Goal: Contribute content: Add original content to the website for others to see

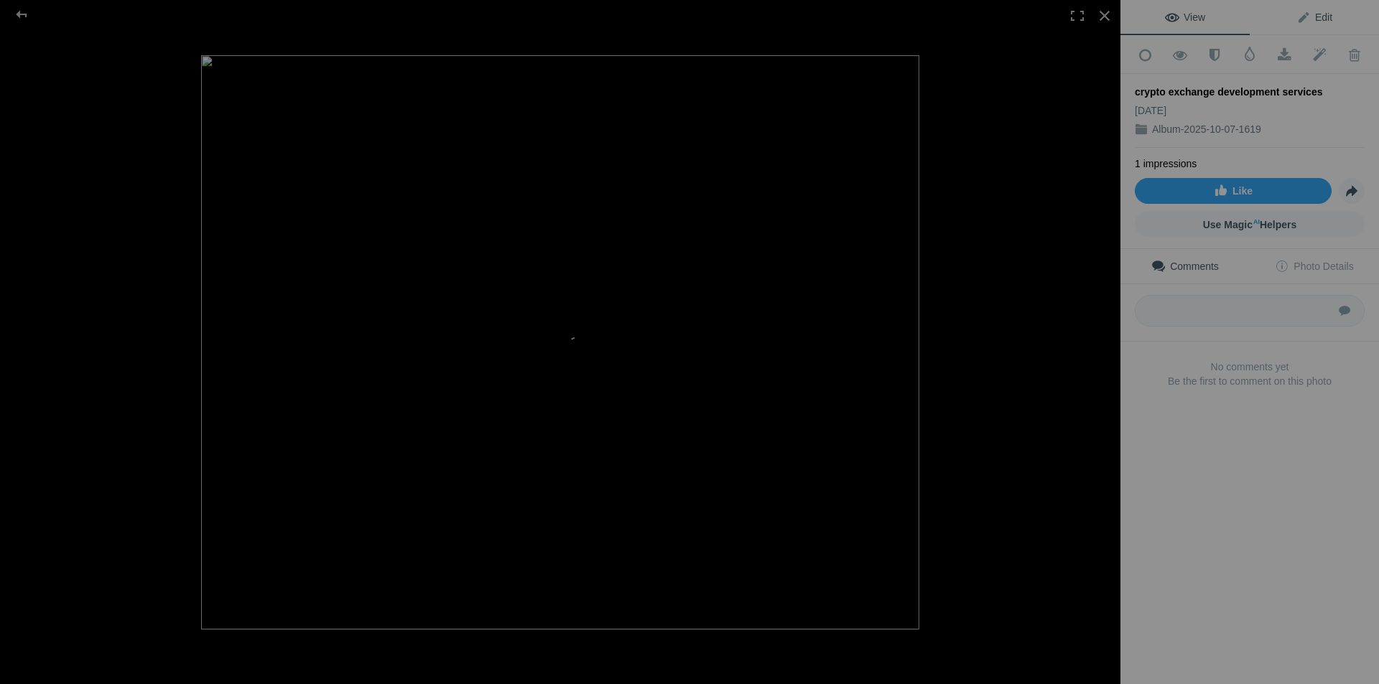
click at [1315, 13] on span "Edit" at bounding box center [1314, 16] width 36 height 11
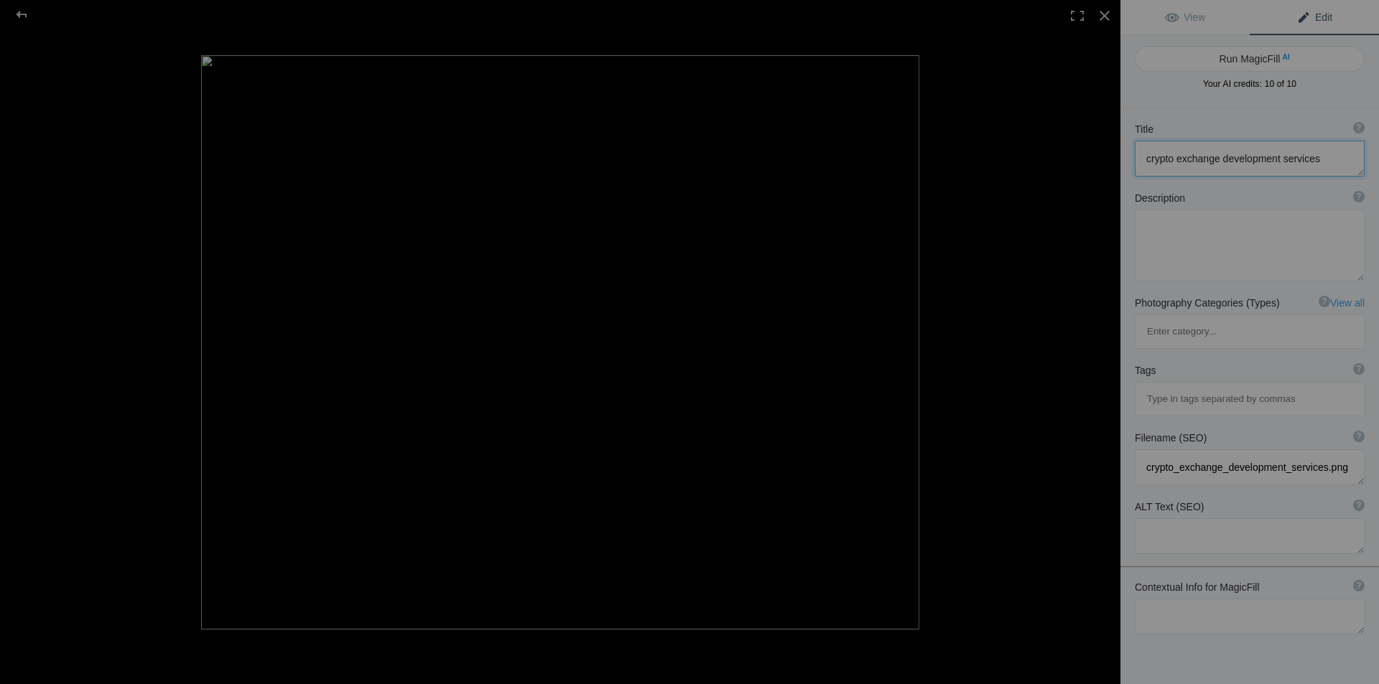
click at [1160, 165] on textarea at bounding box center [1249, 159] width 230 height 36
paste textarea "Secure & Scalable Crypto Exchange Development S"
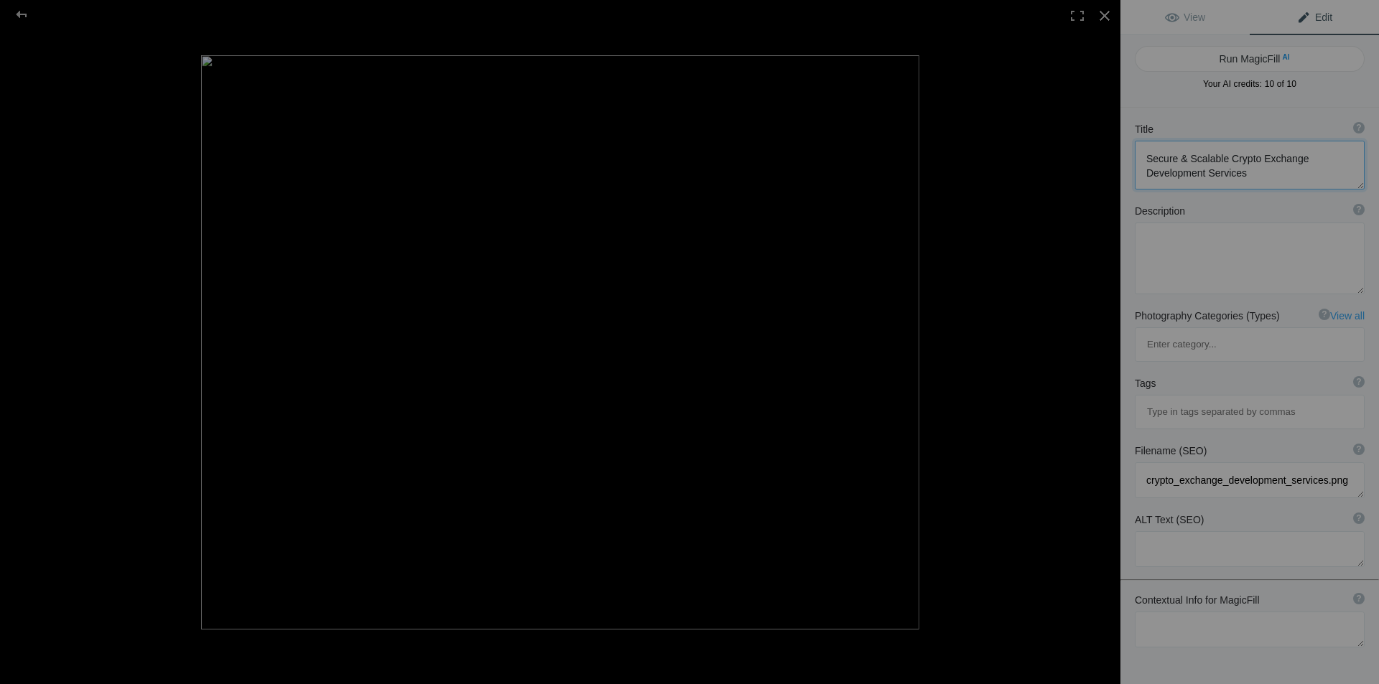
scroll to position [1, 0]
type textarea "Secure & Scalable Crypto Exchange Development Services"
click at [1196, 230] on textarea at bounding box center [1249, 259] width 230 height 72
click at [1204, 243] on textarea at bounding box center [1249, 259] width 230 height 72
paste textarea "Build your own powerful cryptocurrency exchange platform with [PERSON_NAME] Tec…"
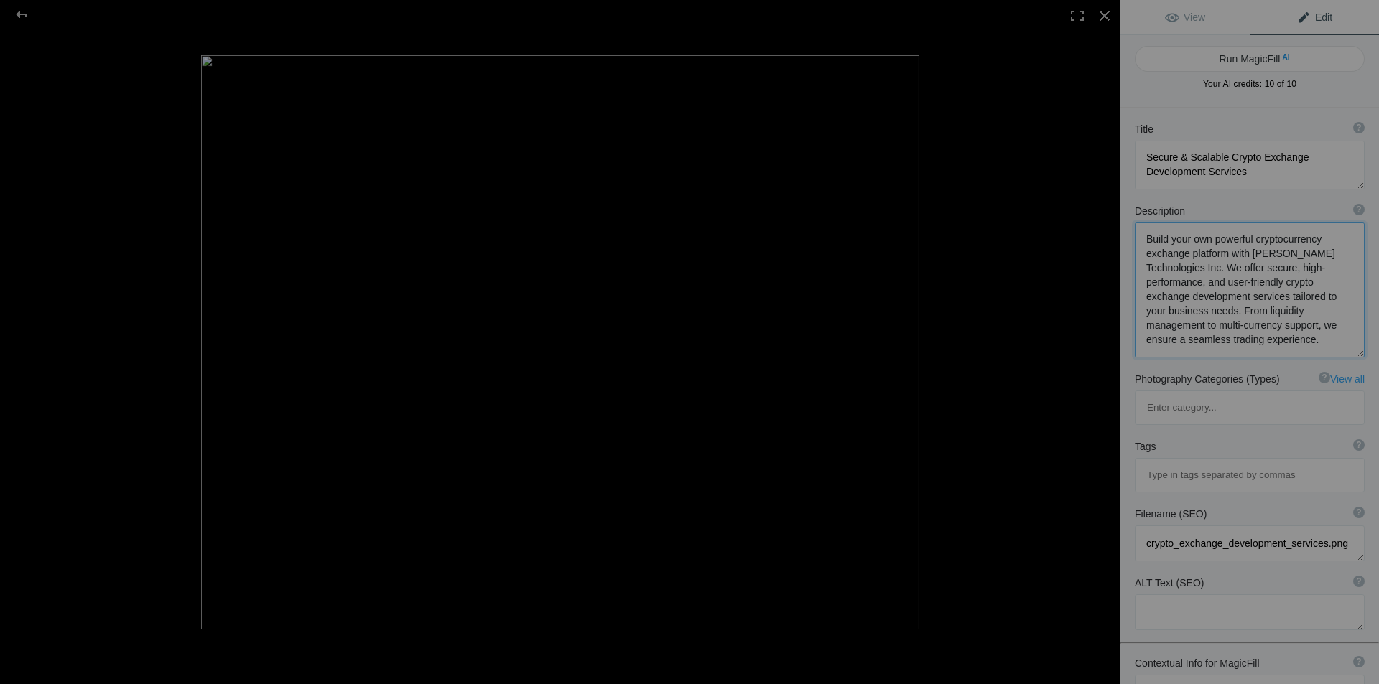
click at [1251, 284] on textarea at bounding box center [1249, 290] width 230 height 135
paste textarea
type textarea "Build your own powerful cryptocurrency exchange platform with [PERSON_NAME] Tec…"
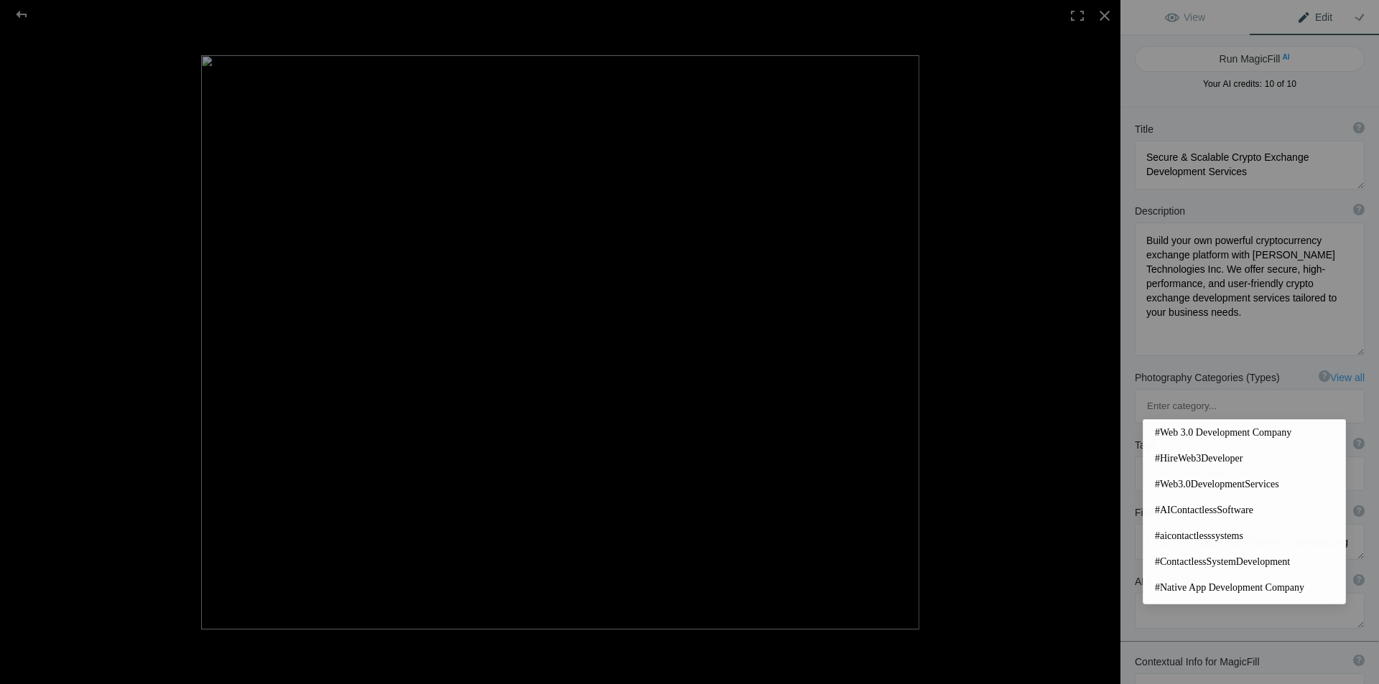
click at [1197, 461] on input at bounding box center [1249, 474] width 214 height 26
paste input "crypto exchange development services"
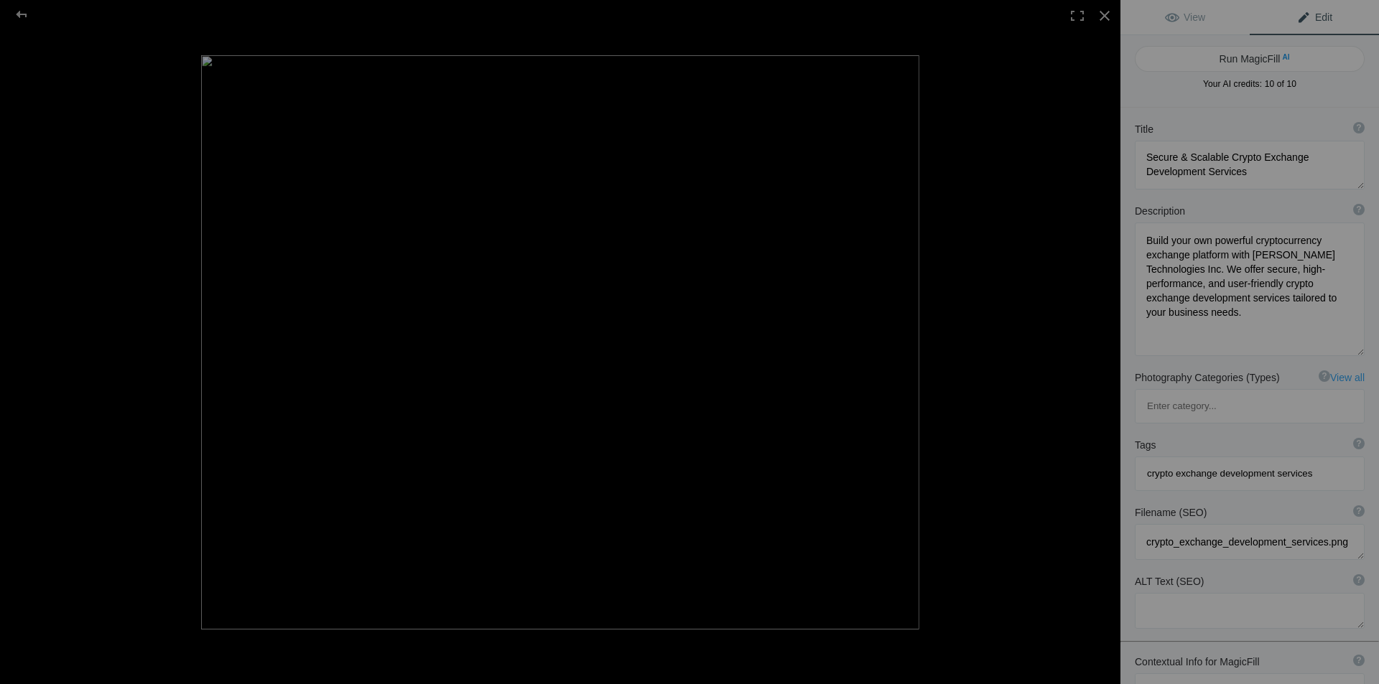
click at [1145, 461] on input "crypto exchange development services" at bounding box center [1249, 474] width 214 height 26
click at [1181, 461] on input "#crypto exchange development services" at bounding box center [1249, 474] width 214 height 26
click at [1218, 461] on input "#cryptoexchange development services" at bounding box center [1249, 474] width 214 height 26
click at [1271, 461] on input "#cryptoexchangedevelopment services" at bounding box center [1249, 474] width 214 height 26
type input "#cryptoexchangedevelopmentservices"
